Goal: Transaction & Acquisition: Obtain resource

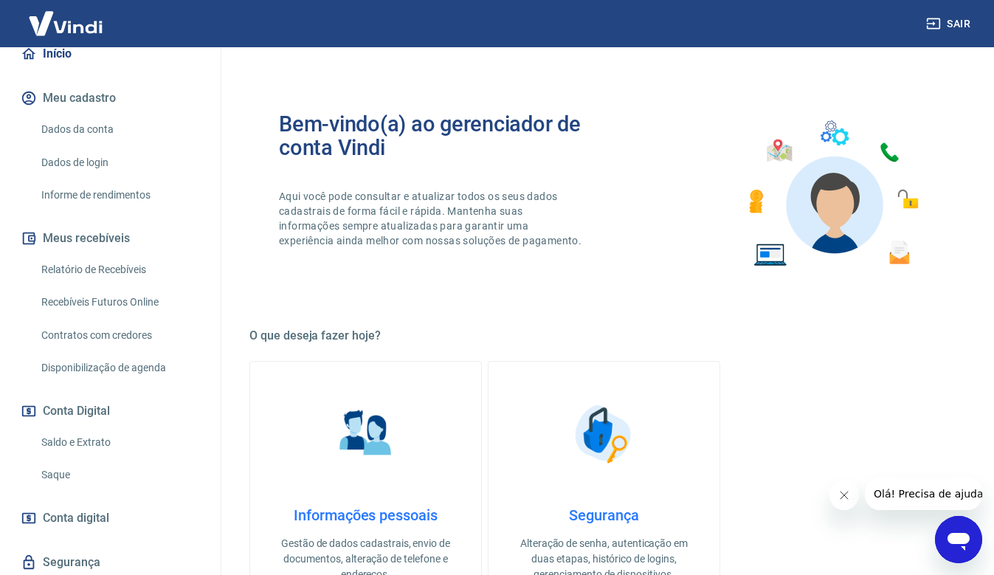
scroll to position [196, 0]
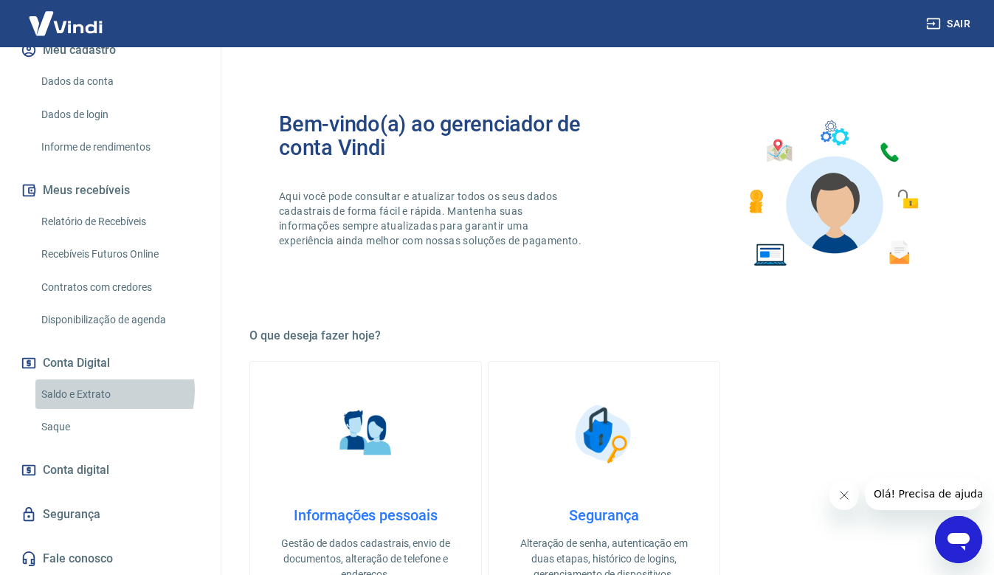
click at [103, 390] on link "Saldo e Extrato" at bounding box center [119, 394] width 168 height 30
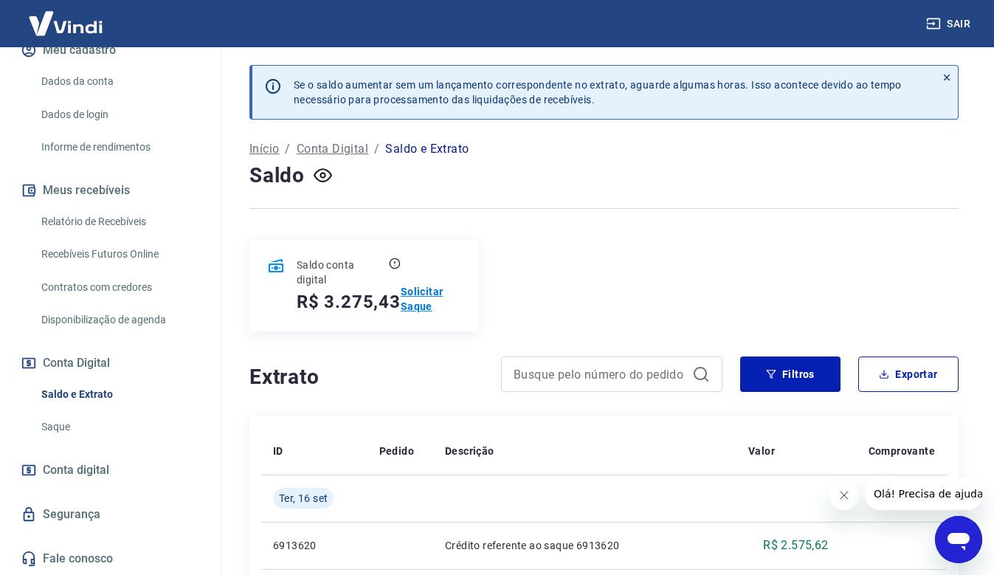
click at [424, 292] on p "Solicitar Saque" at bounding box center [431, 299] width 60 height 30
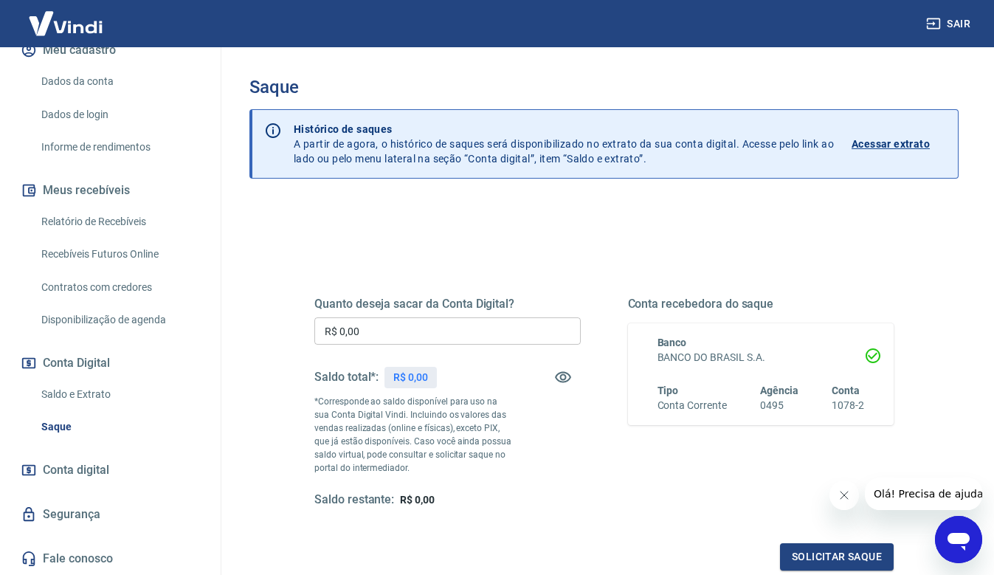
click at [460, 325] on input "R$ 0,00" at bounding box center [447, 330] width 266 height 27
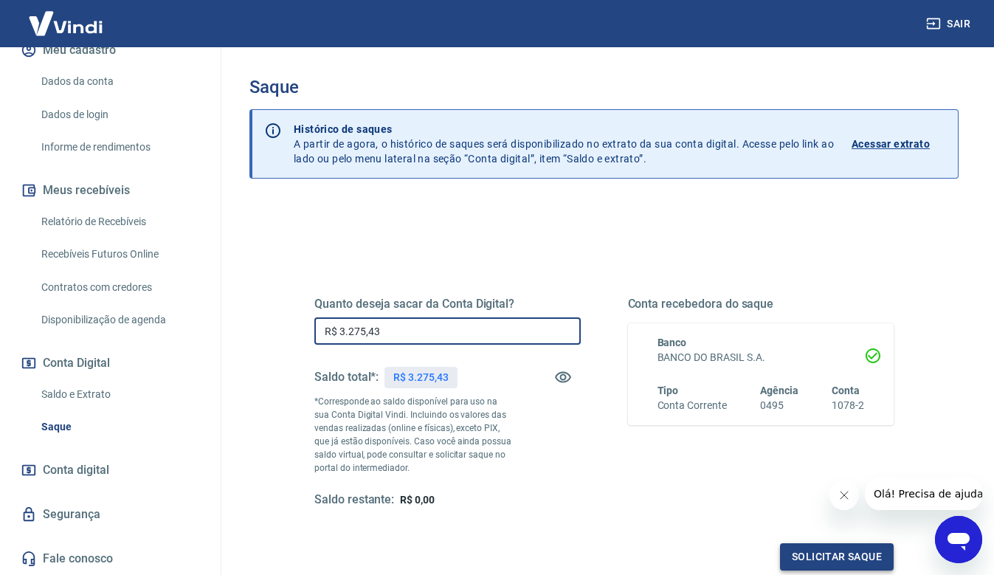
type input "R$ 3.275,43"
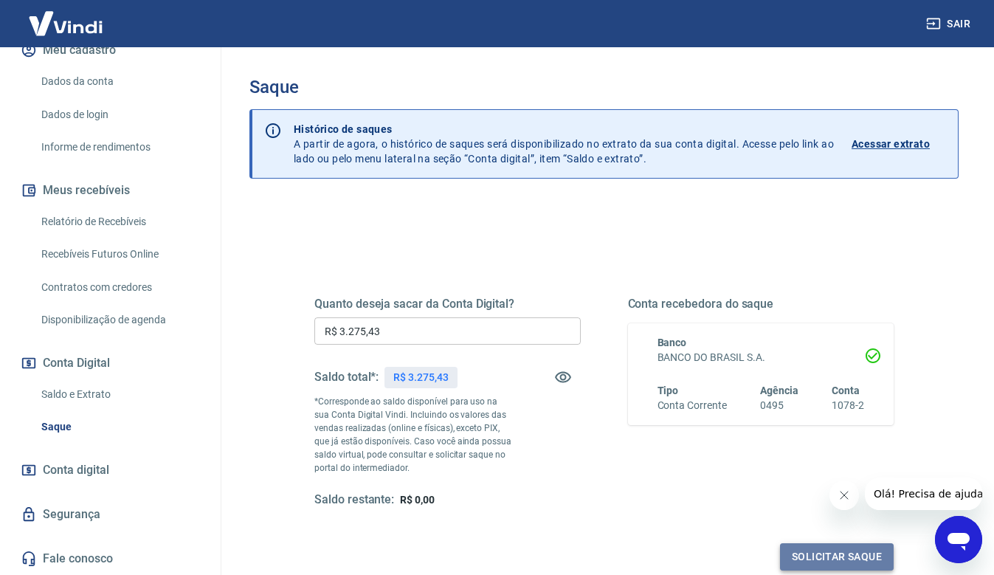
click at [855, 566] on button "Solicitar saque" at bounding box center [837, 556] width 114 height 27
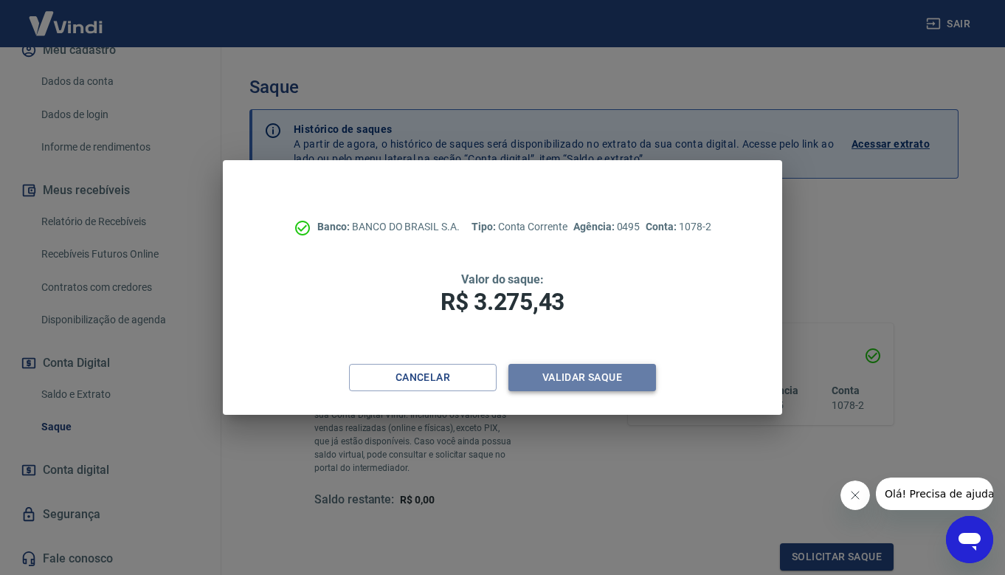
click at [601, 379] on button "Validar saque" at bounding box center [582, 377] width 148 height 27
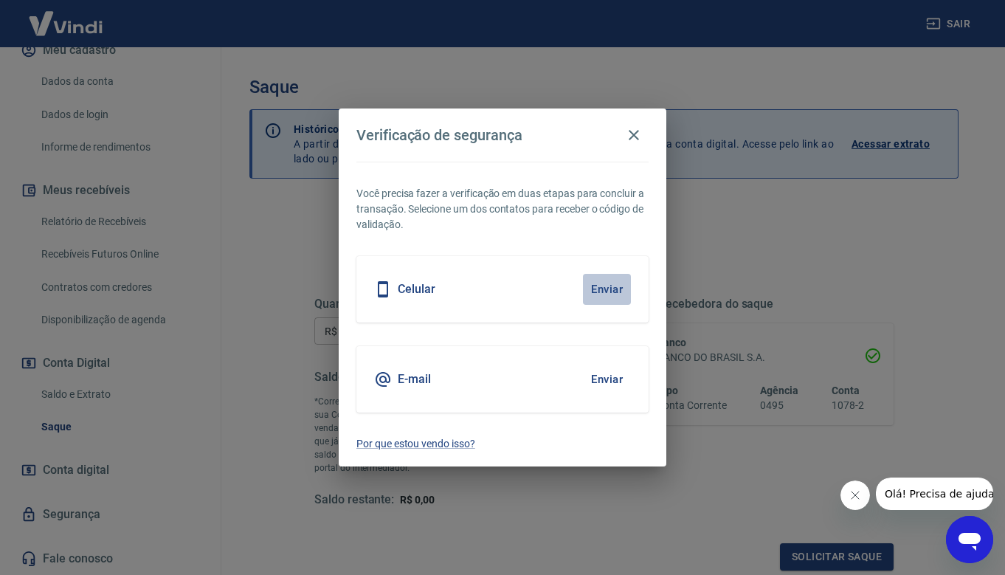
click at [614, 289] on button "Enviar" at bounding box center [607, 289] width 48 height 31
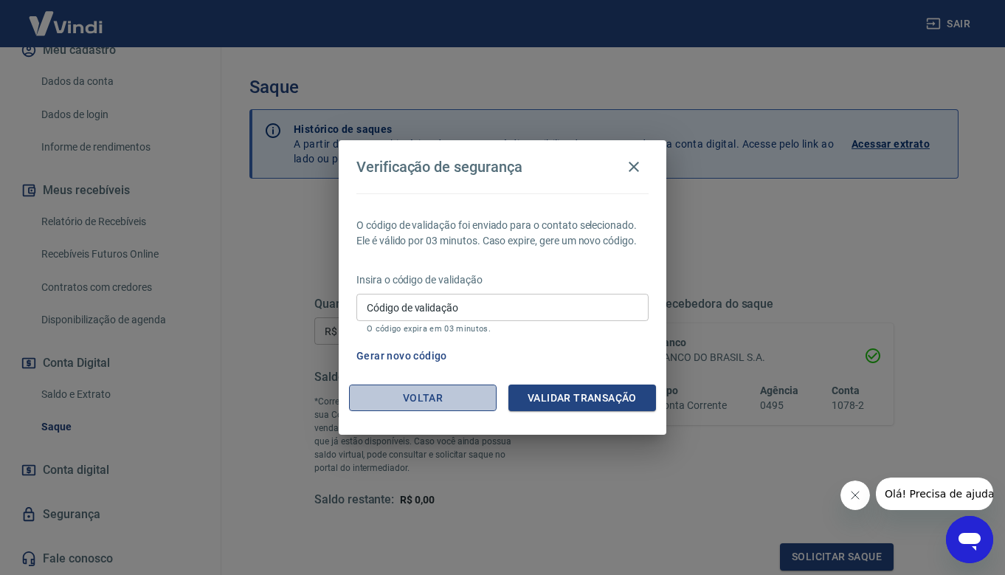
click at [447, 407] on button "Voltar" at bounding box center [423, 397] width 148 height 27
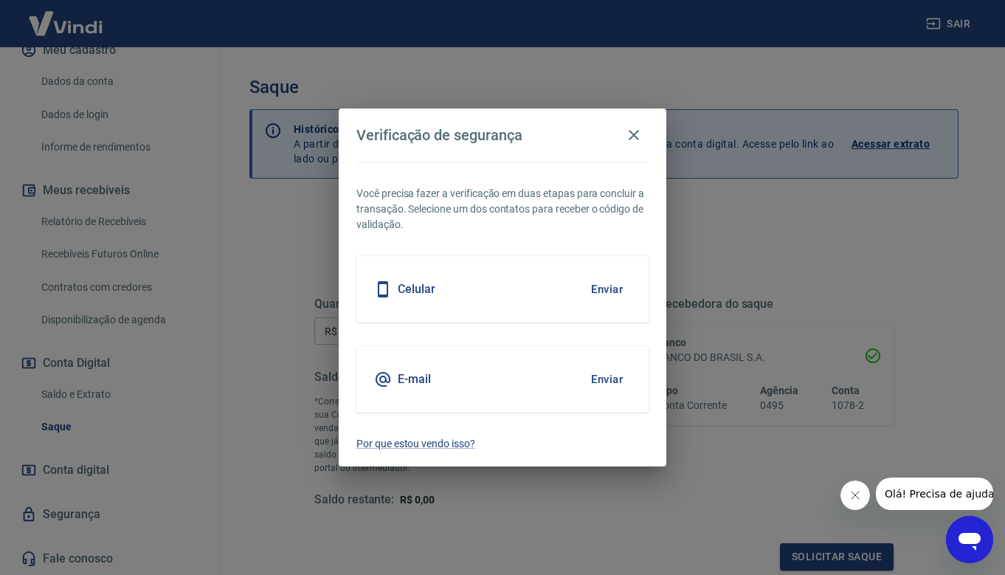
click at [607, 380] on button "Enviar" at bounding box center [607, 379] width 48 height 31
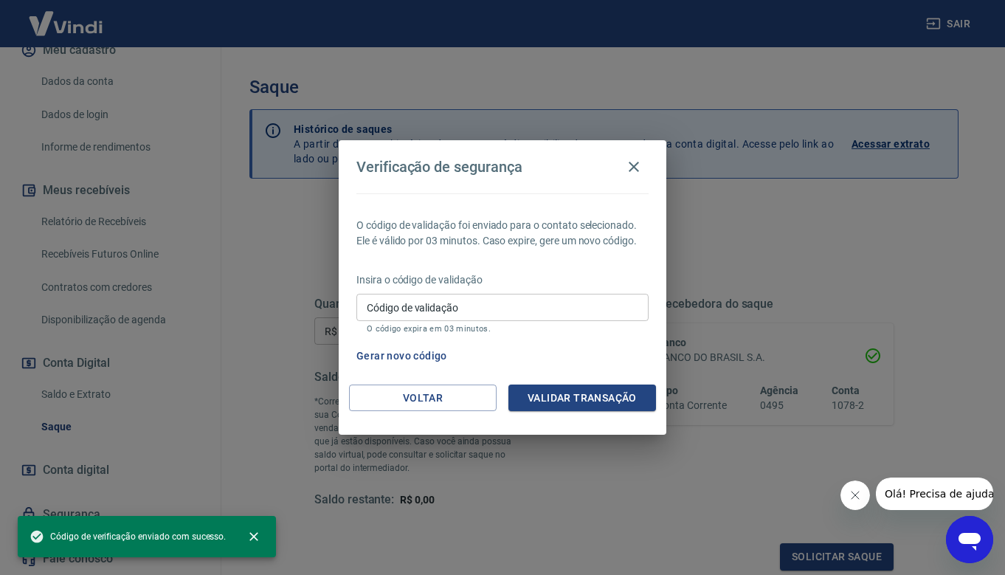
click at [559, 309] on input "Código de validação" at bounding box center [502, 307] width 292 height 27
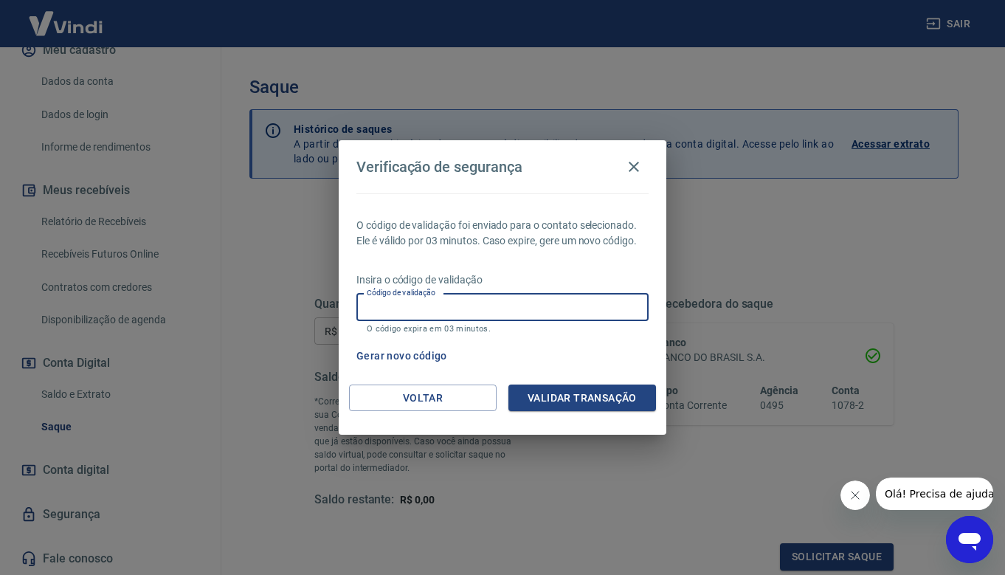
paste input "411615"
type input "411615"
click at [584, 396] on button "Validar transação" at bounding box center [582, 397] width 148 height 27
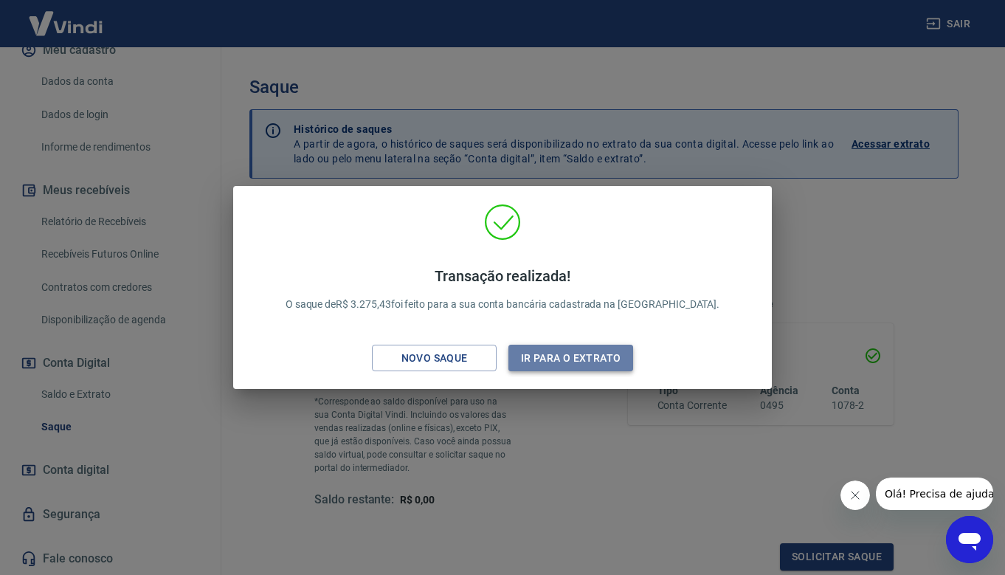
click at [589, 365] on button "Ir para o extrato" at bounding box center [570, 358] width 125 height 27
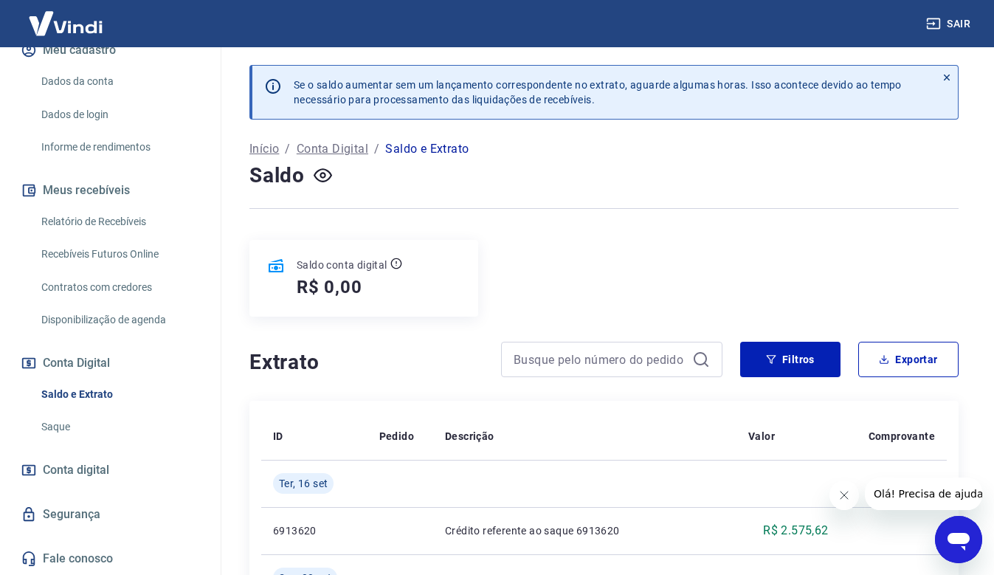
click at [137, 224] on link "Relatório de Recebíveis" at bounding box center [119, 222] width 168 height 30
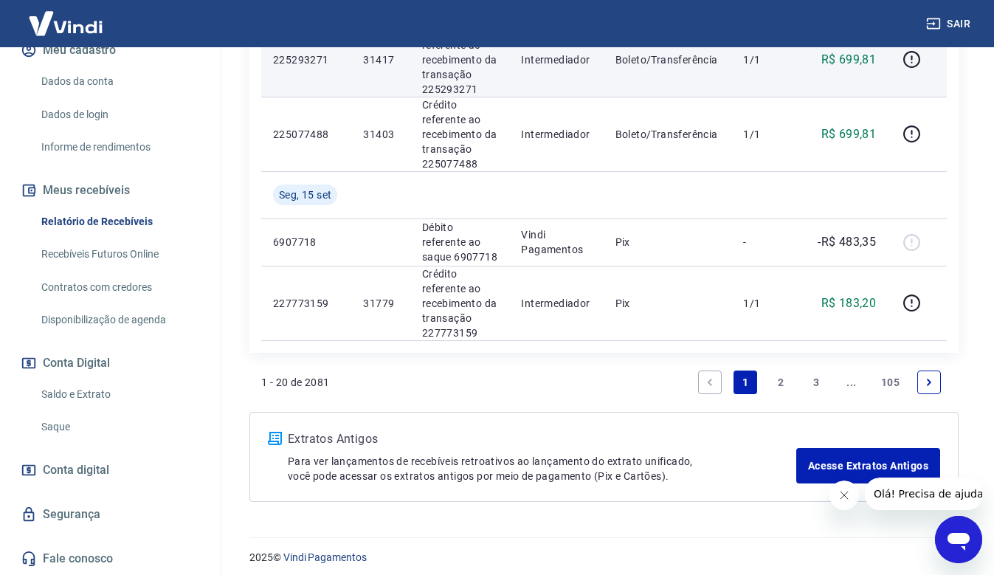
scroll to position [1553, 0]
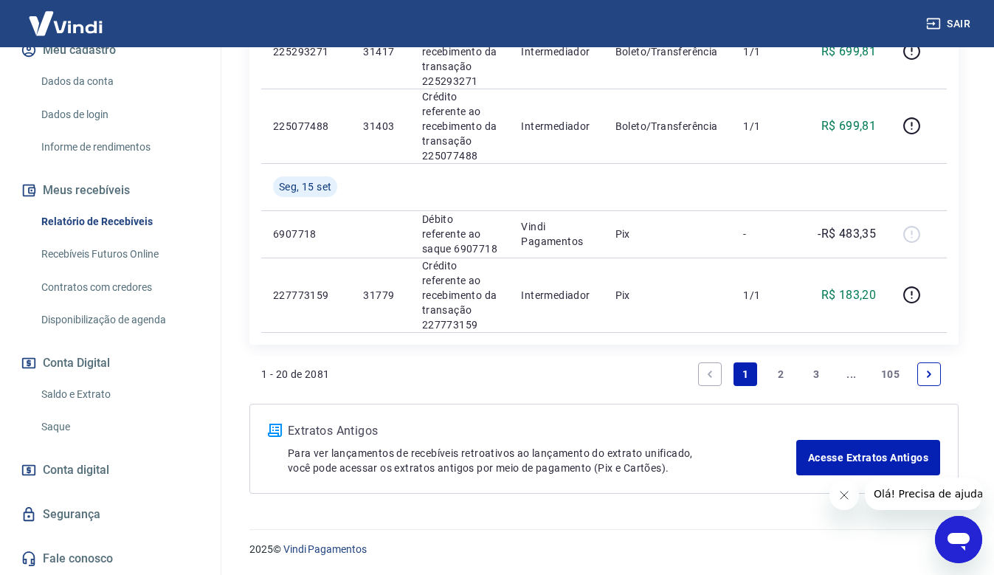
drag, startPoint x: 776, startPoint y: 362, endPoint x: 778, endPoint y: 371, distance: 9.1
click at [776, 365] on link "2" at bounding box center [781, 374] width 24 height 24
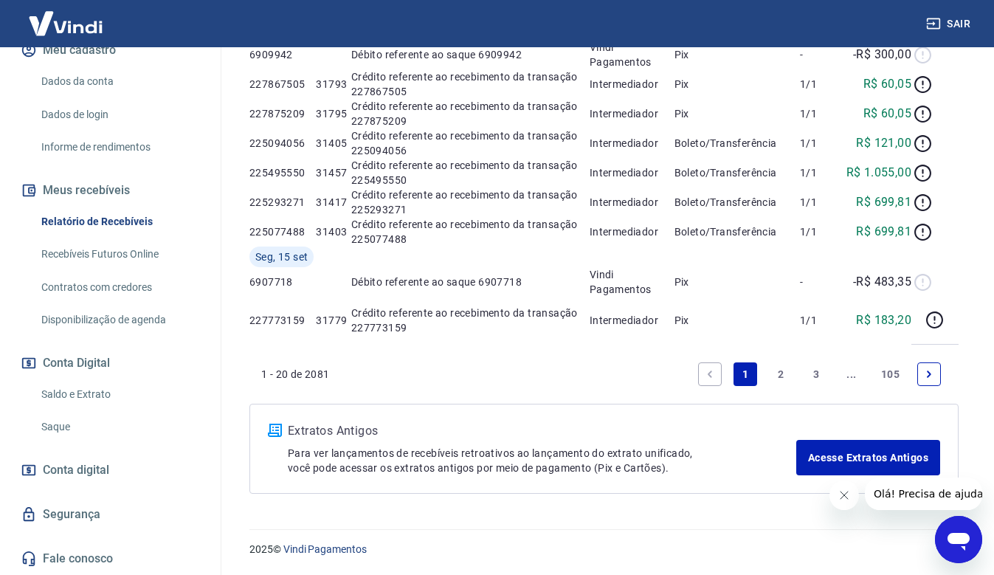
click at [777, 422] on p "Extratos Antigos" at bounding box center [542, 431] width 508 height 18
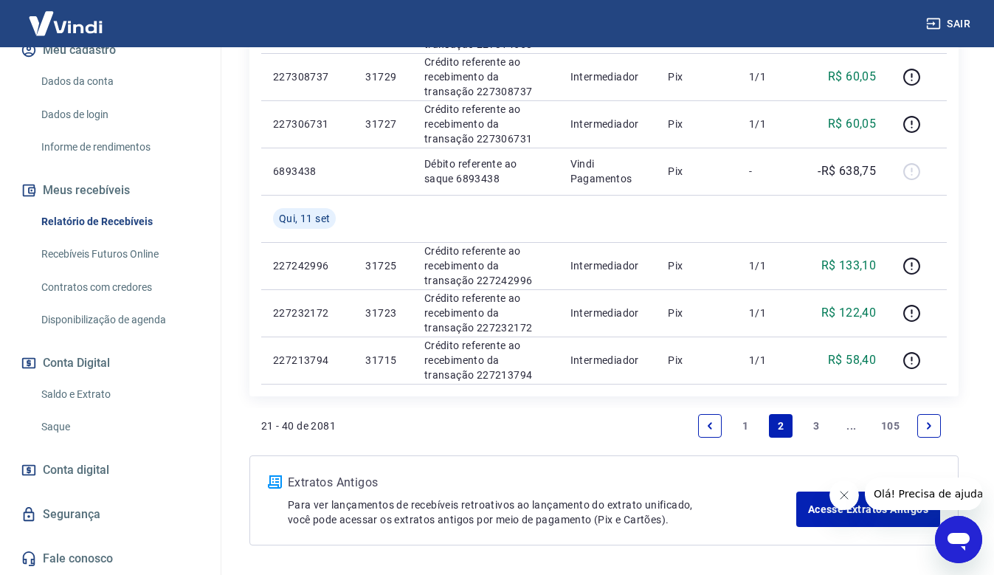
scroll to position [1237, 0]
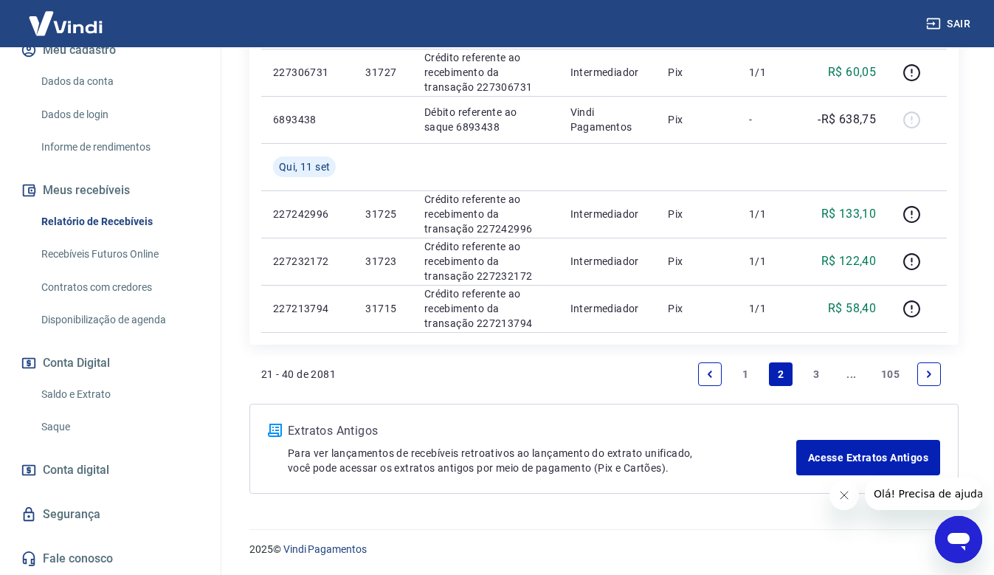
click at [738, 372] on link "1" at bounding box center [745, 374] width 24 height 24
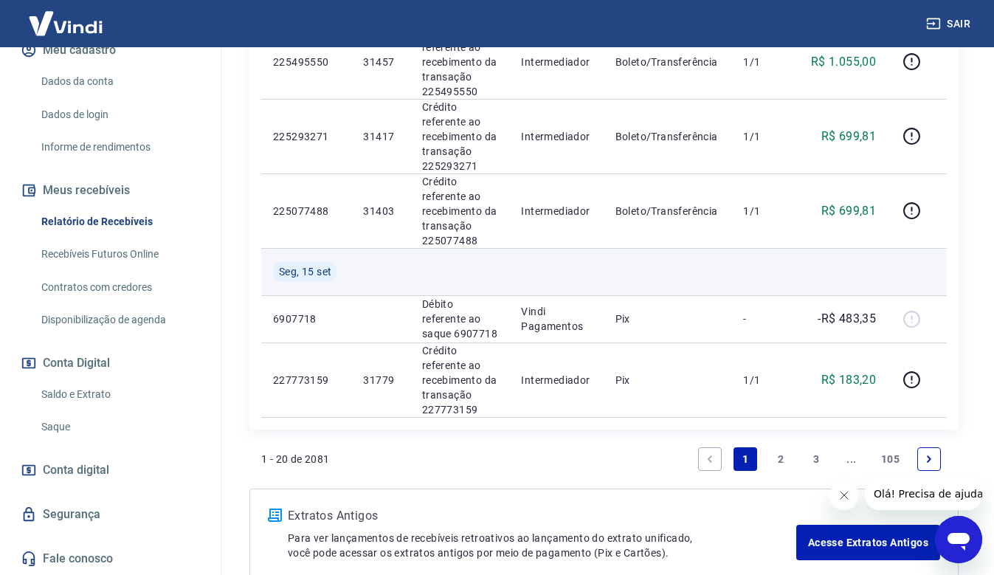
scroll to position [1553, 0]
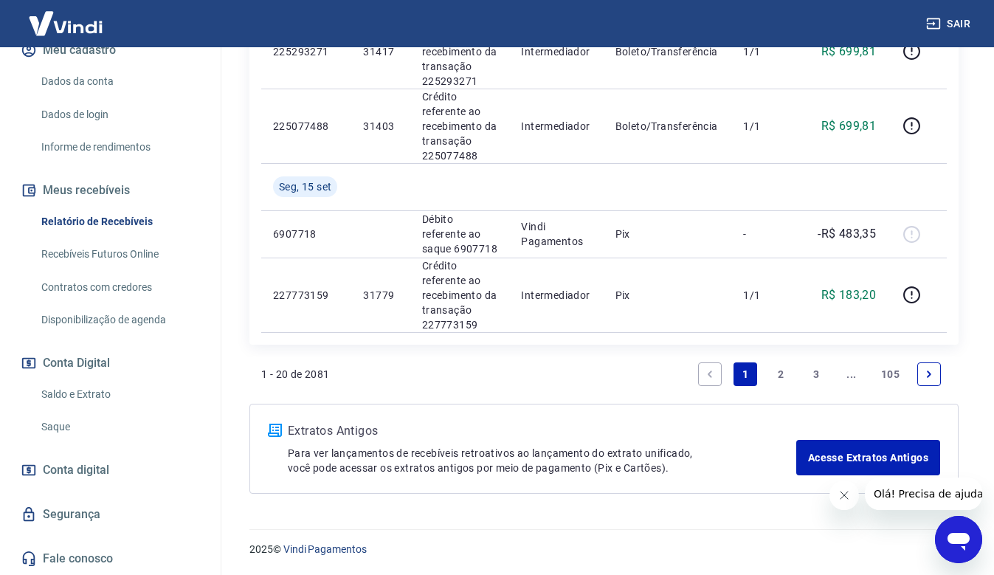
click at [780, 376] on link "2" at bounding box center [781, 374] width 24 height 24
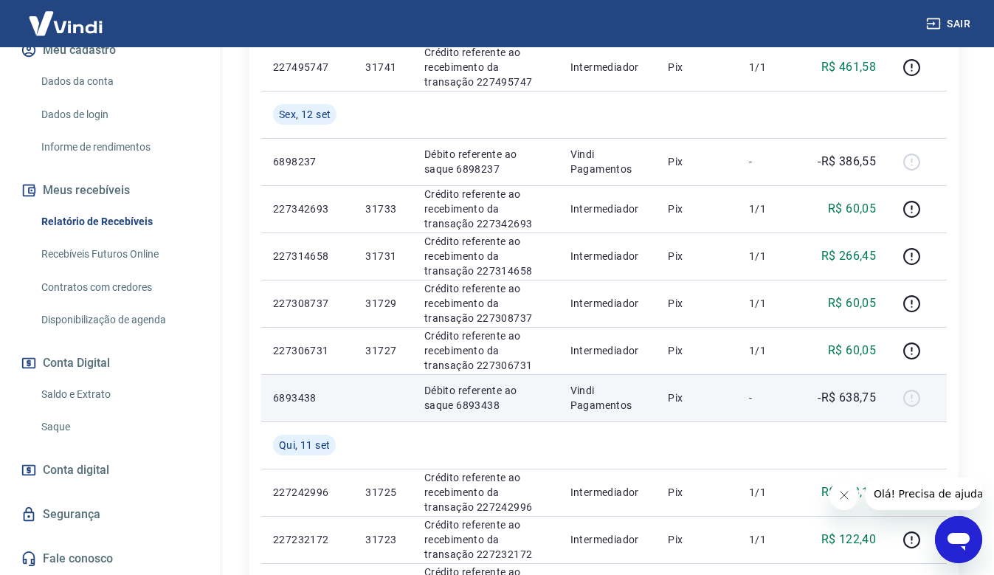
scroll to position [1237, 0]
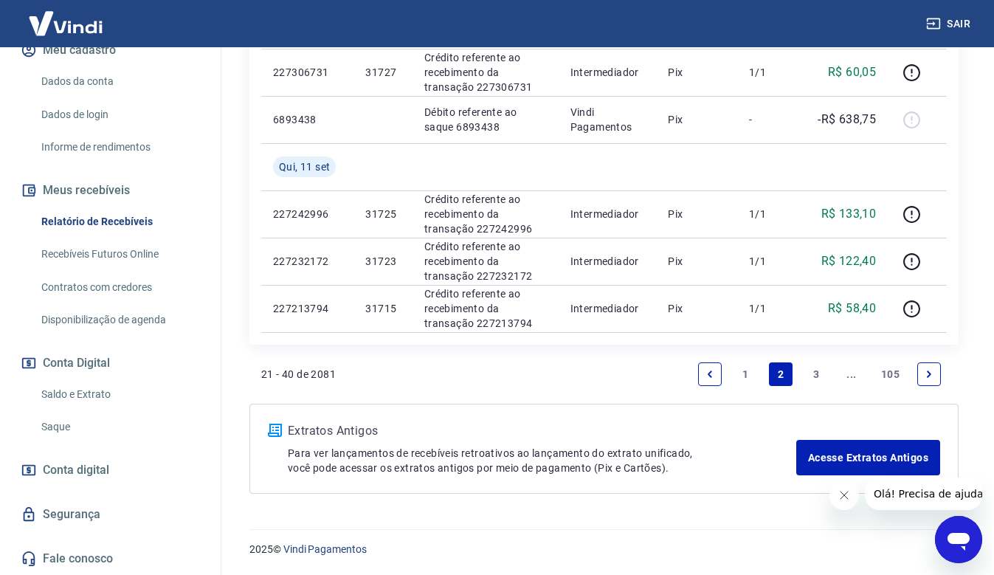
click at [753, 367] on link "1" at bounding box center [745, 374] width 24 height 24
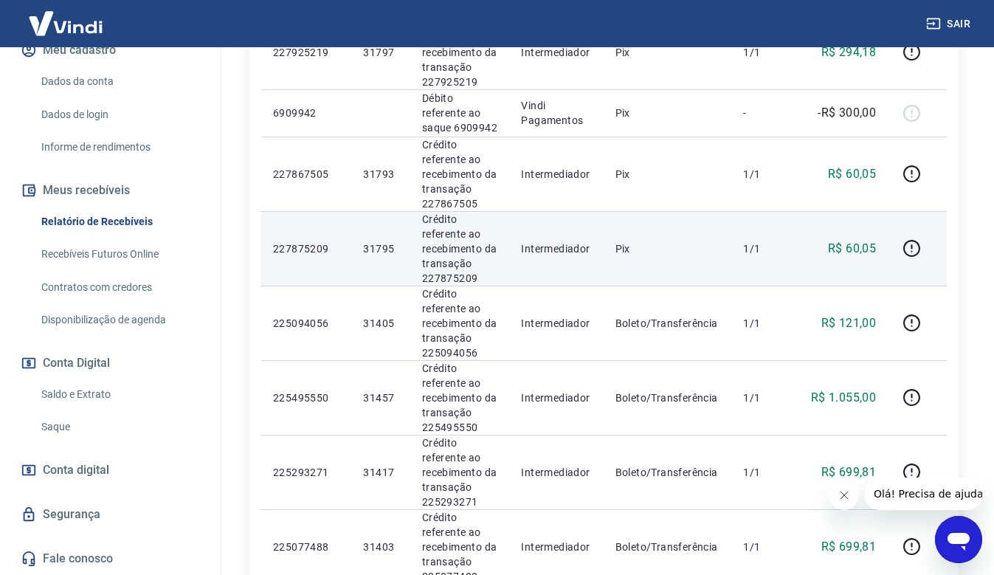
scroll to position [1110, 0]
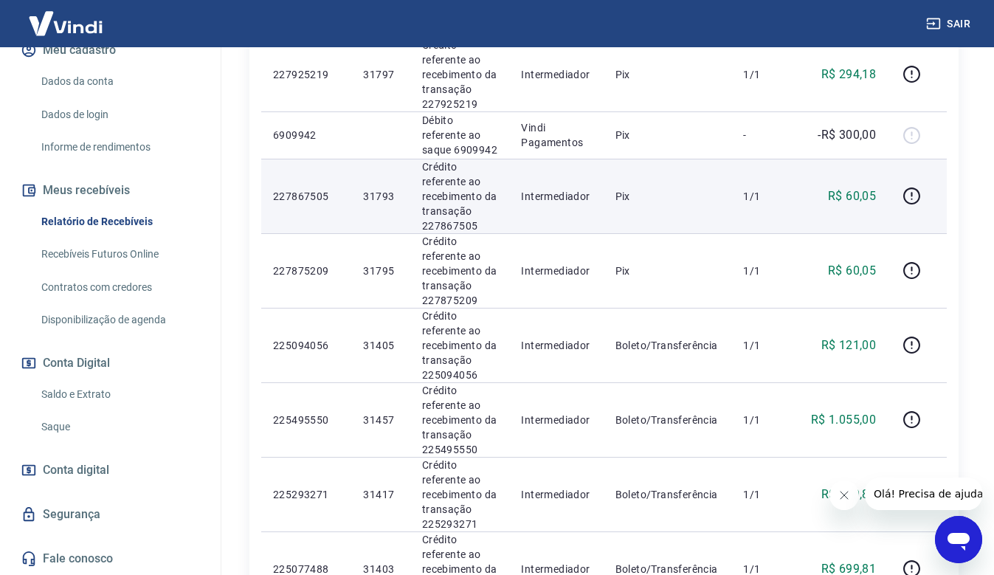
click at [456, 165] on p "Crédito referente ao recebimento da transação 227867505" at bounding box center [460, 196] width 76 height 74
